Goal: Task Accomplishment & Management: Manage account settings

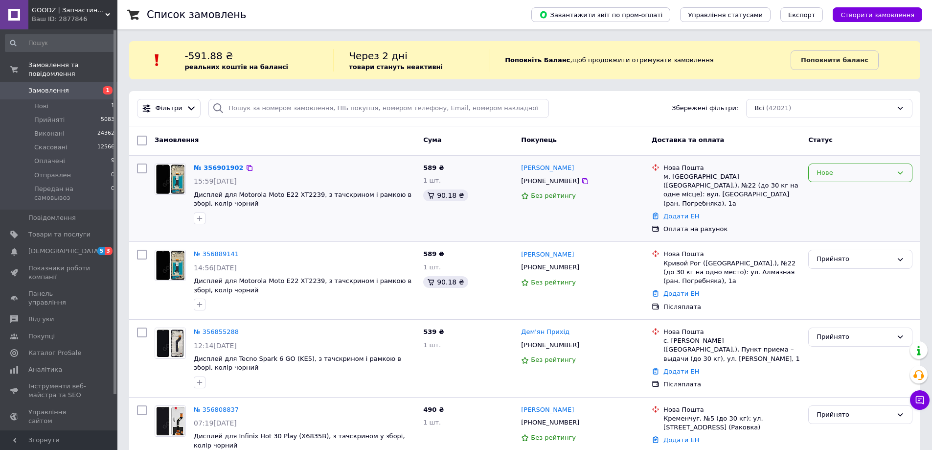
click at [848, 173] on div "Нове" at bounding box center [855, 173] width 76 height 10
click at [852, 231] on li "Скасовано" at bounding box center [860, 229] width 103 height 18
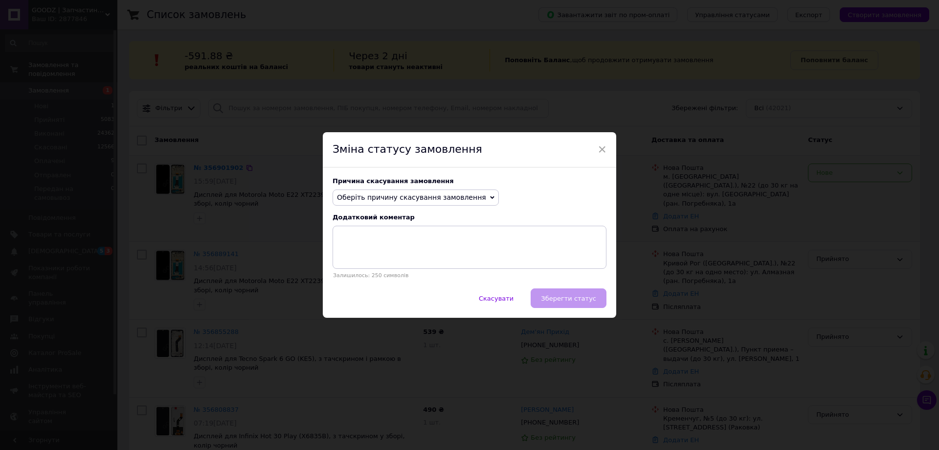
click at [464, 195] on span "Оберіть причину скасування замовлення" at bounding box center [411, 197] width 149 height 8
click at [357, 273] on li "Замовлення-дублікат" at bounding box center [415, 272] width 165 height 14
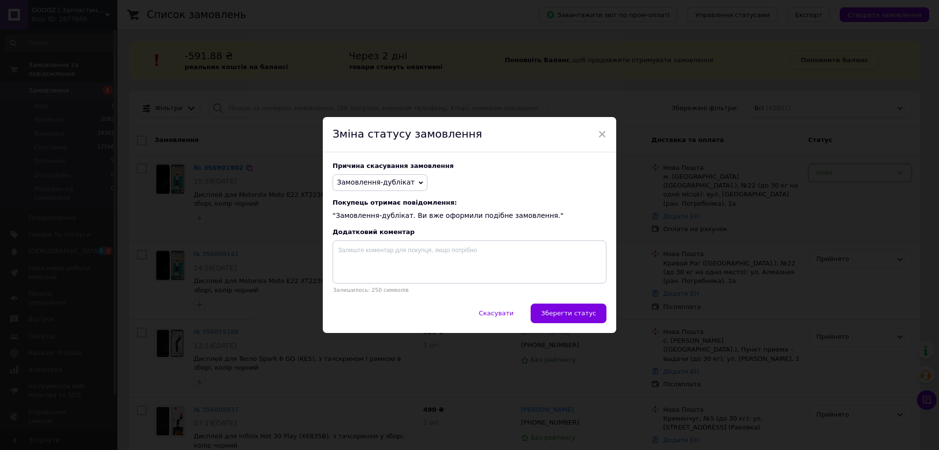
click at [571, 310] on button "Зберегти статус" at bounding box center [569, 313] width 76 height 20
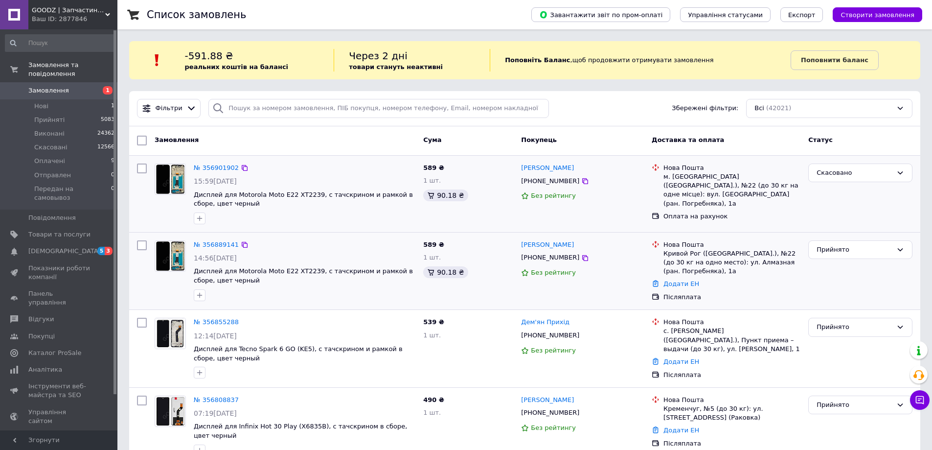
click at [690, 297] on div "Післяплата" at bounding box center [731, 297] width 137 height 9
drag, startPoint x: 923, startPoint y: 407, endPoint x: 924, endPoint y: 390, distance: 16.7
click at [923, 406] on button "Чат з покупцем" at bounding box center [920, 400] width 20 height 20
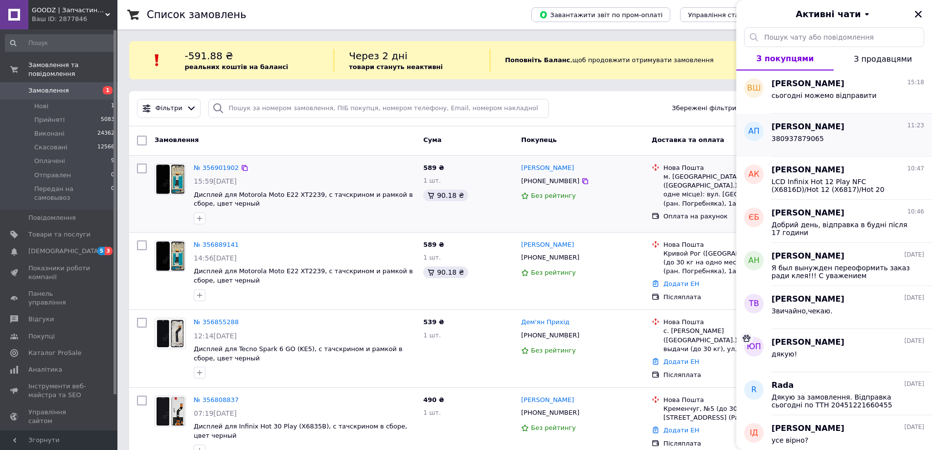
click at [835, 132] on span "[PERSON_NAME]" at bounding box center [808, 126] width 73 height 11
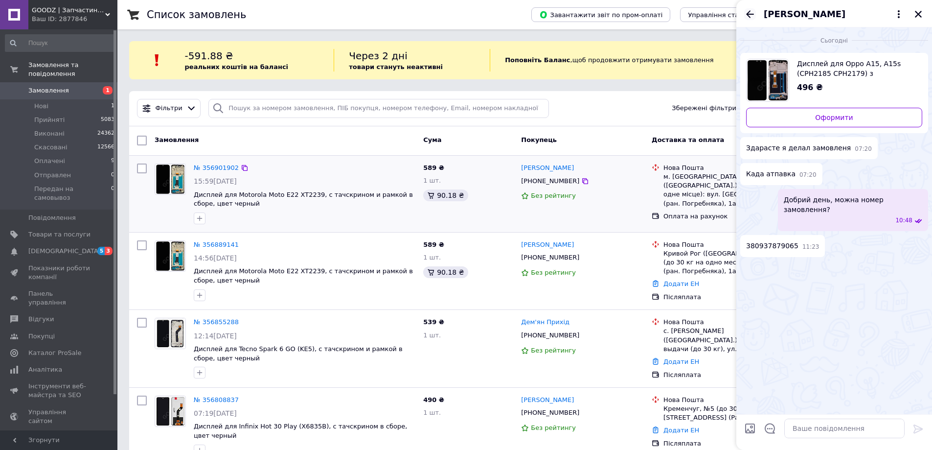
click at [748, 11] on icon "Назад" at bounding box center [750, 14] width 12 height 12
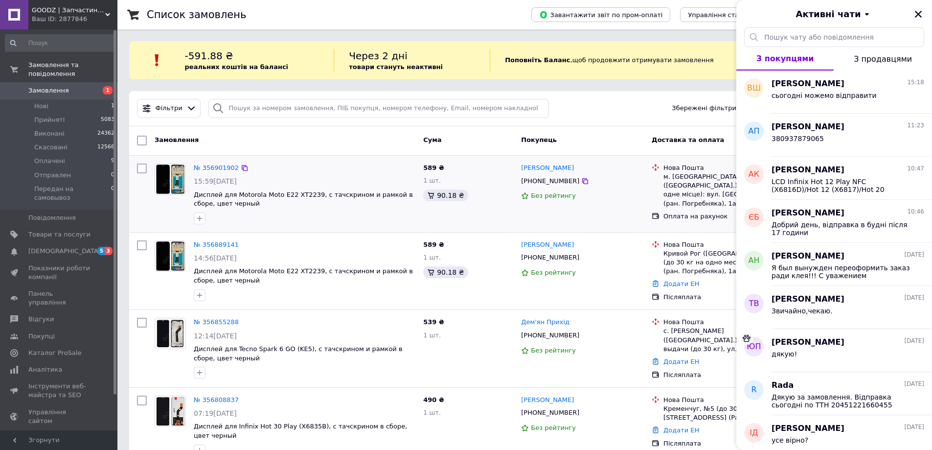
drag, startPoint x: 920, startPoint y: 15, endPoint x: 919, endPoint y: 1, distance: 14.2
click at [920, 14] on icon "Закрити" at bounding box center [918, 14] width 9 height 9
